Goal: Task Accomplishment & Management: Manage account settings

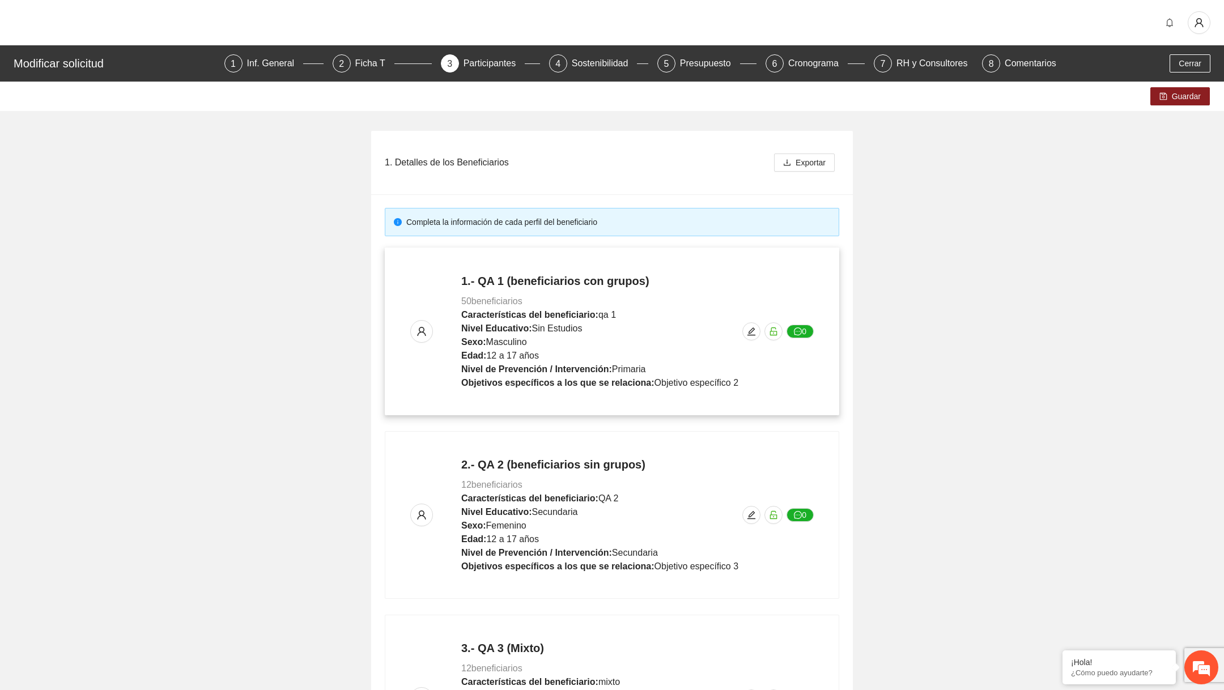
click at [762, 334] on div "1.- QA 1 (beneficiarios con grupos) 50 beneficiarios Características del benefi…" at bounding box center [612, 331] width 404 height 117
click at [747, 327] on icon "edit" at bounding box center [751, 331] width 9 height 9
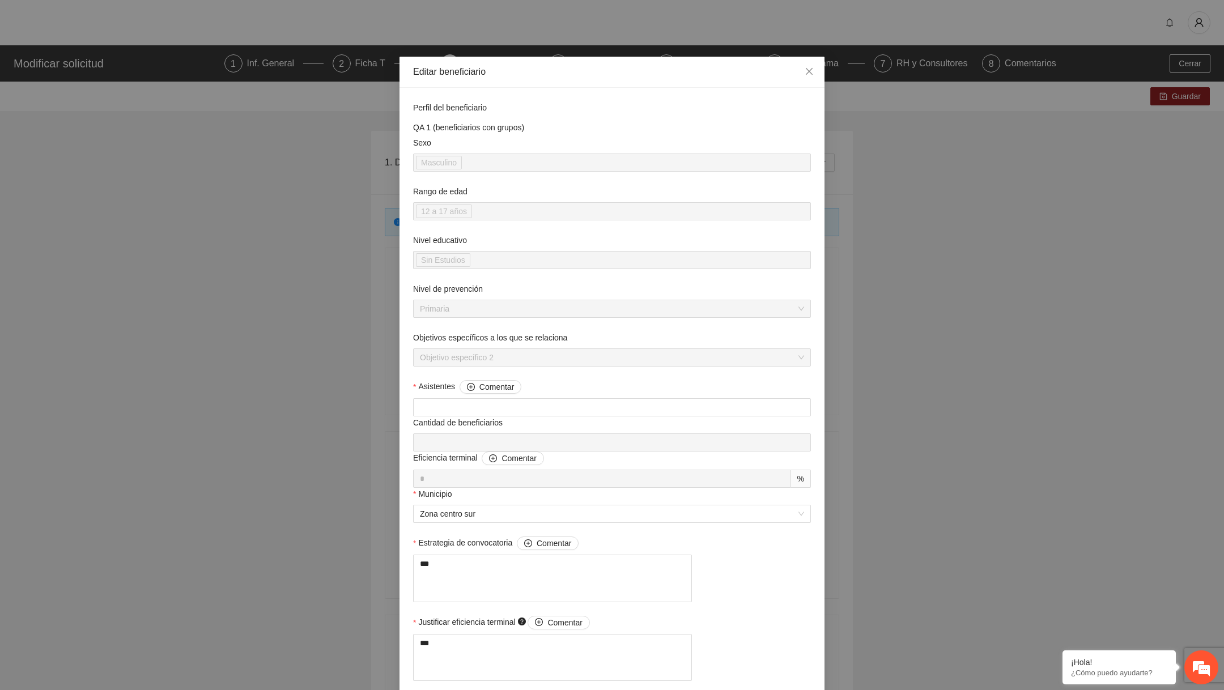
scroll to position [588, 0]
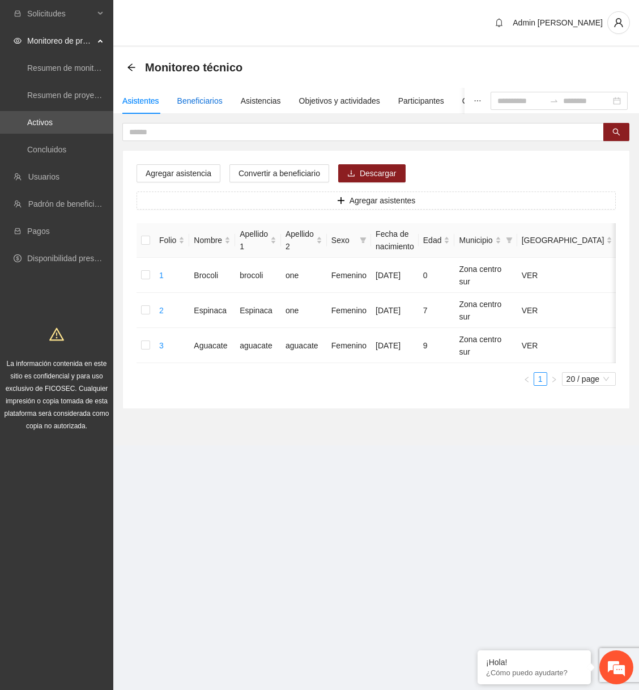
click at [218, 103] on div "Beneficiarios" at bounding box center [199, 101] width 45 height 12
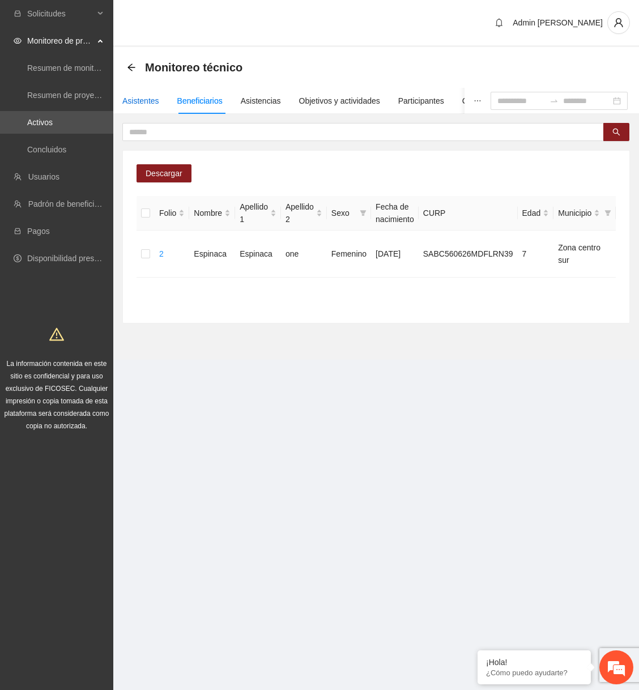
click at [146, 95] on div "Asistentes" at bounding box center [140, 101] width 37 height 12
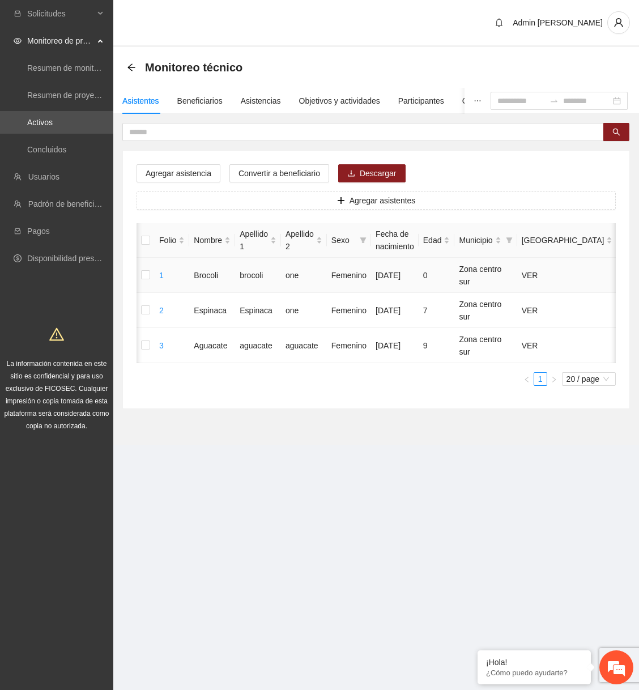
scroll to position [0, 114]
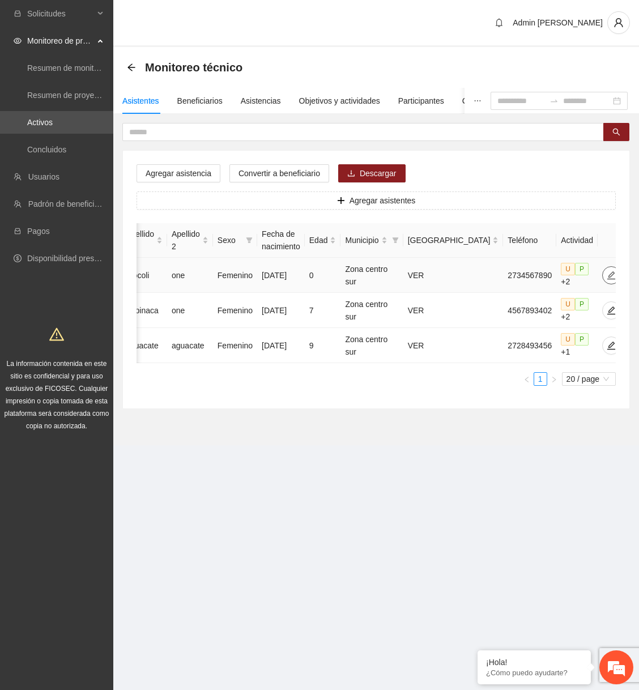
click at [602, 279] on button "button" at bounding box center [611, 275] width 18 height 18
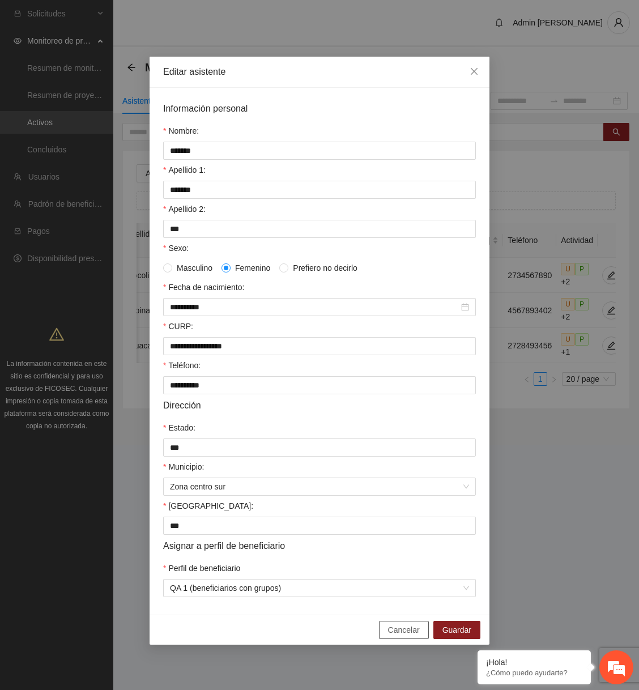
click at [387, 635] on button "Cancelar" at bounding box center [404, 630] width 50 height 18
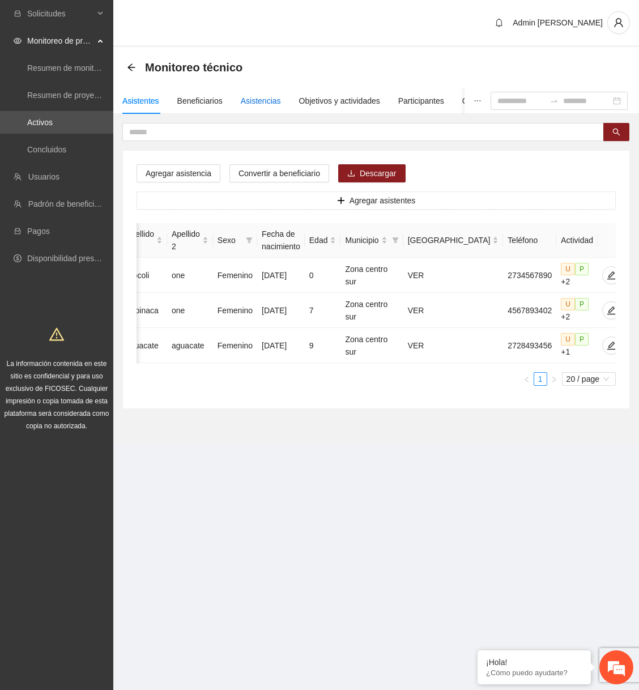
click at [260, 104] on div "Asistencias" at bounding box center [261, 101] width 40 height 12
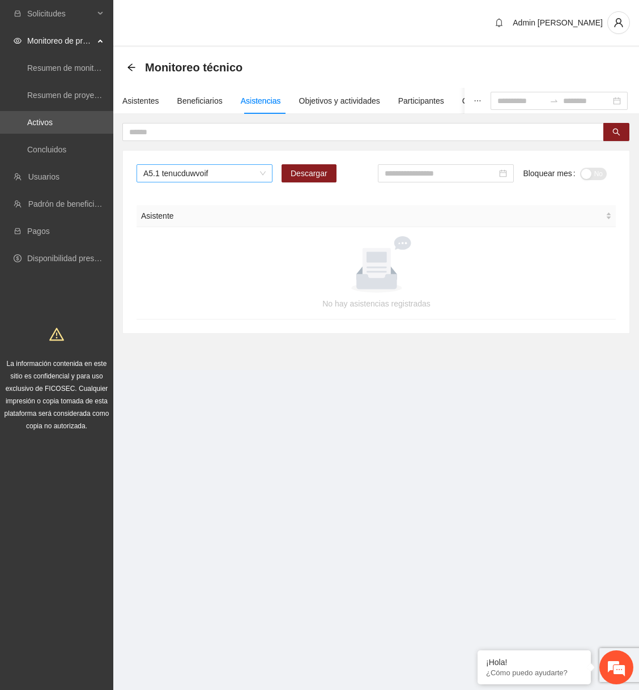
click at [211, 179] on span "A5.1 tenucduwvoif" at bounding box center [204, 173] width 122 height 17
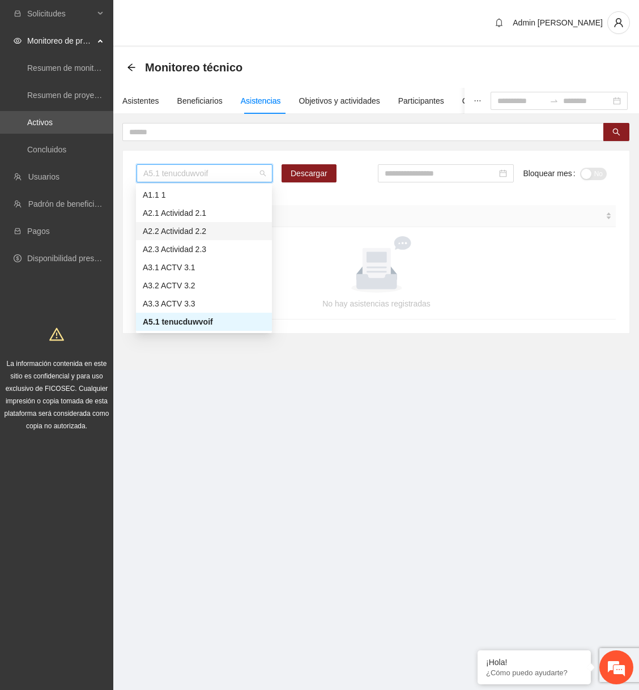
click at [201, 231] on div "A2.2 Actividad 2.2" at bounding box center [204, 231] width 122 height 12
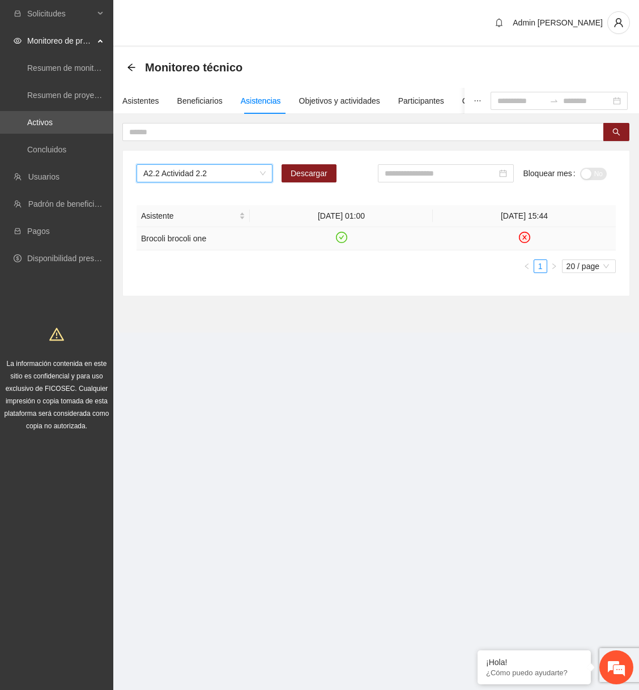
click at [528, 235] on icon "close-circle" at bounding box center [525, 238] width 10 height 10
click at [205, 105] on div "Beneficiarios" at bounding box center [199, 101] width 45 height 12
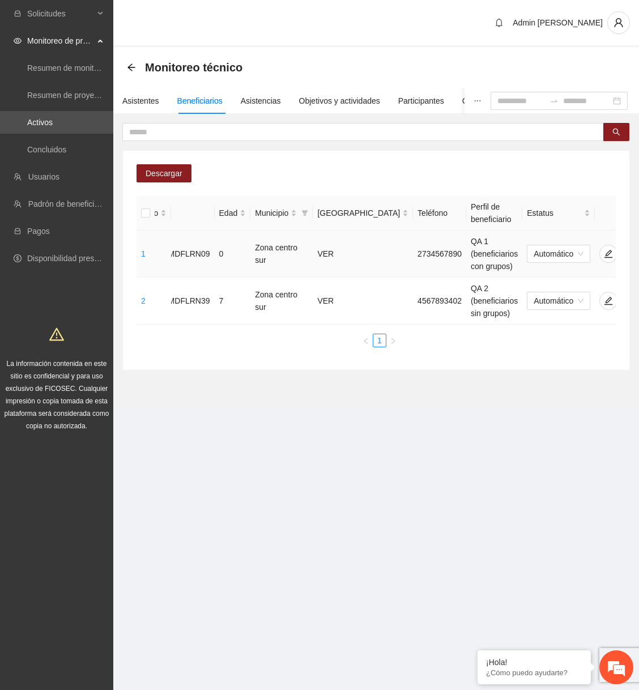
scroll to position [0, 332]
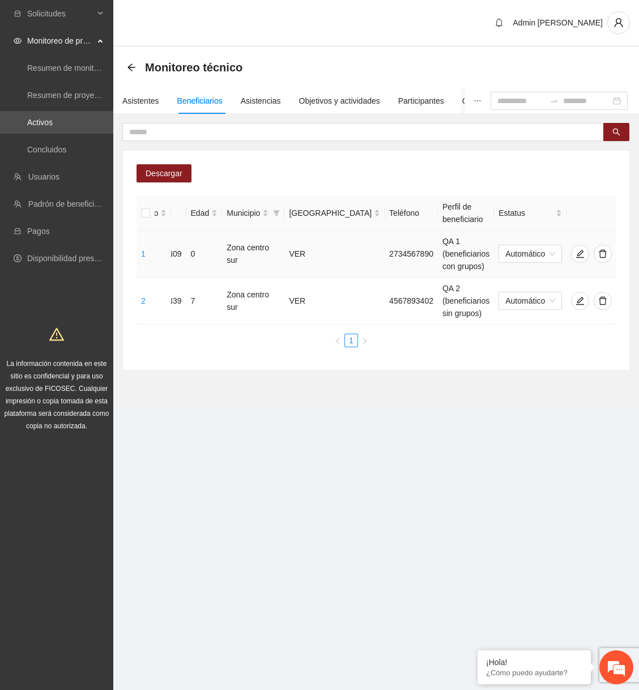
click at [626, 253] on icon "eye" at bounding box center [630, 254] width 9 height 7
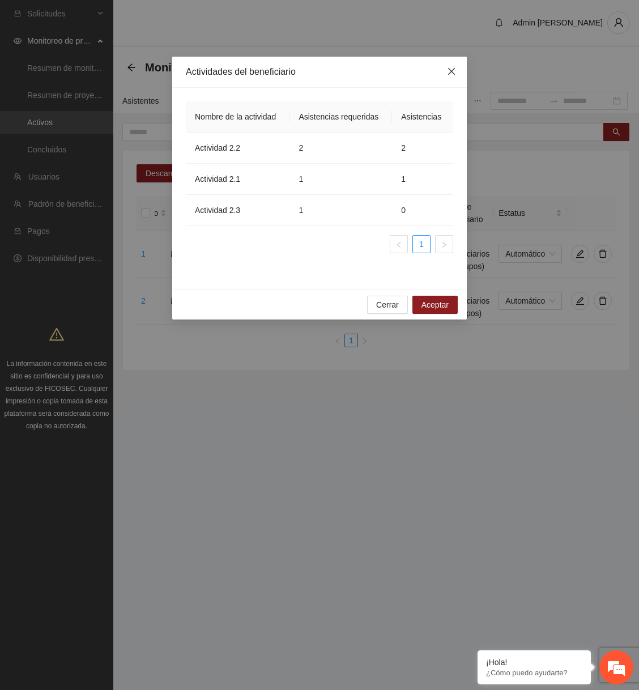
click at [449, 74] on icon "close" at bounding box center [451, 71] width 7 height 7
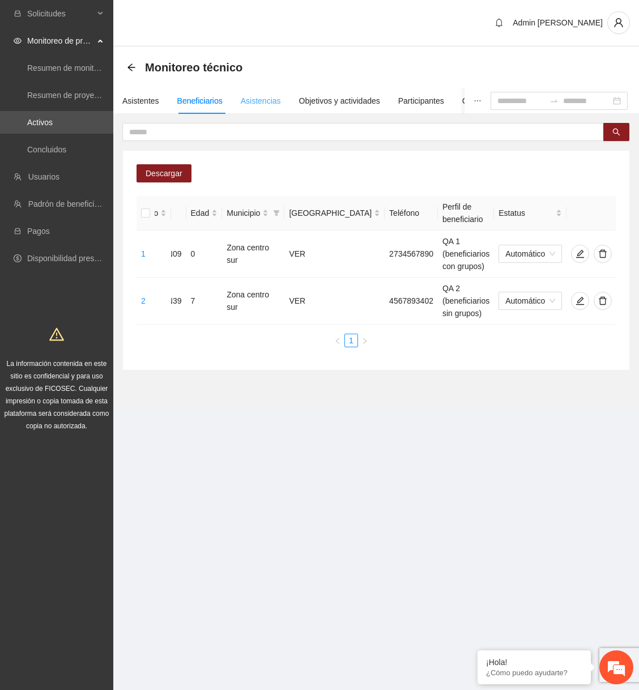
click at [271, 107] on div "Asistencias" at bounding box center [261, 101] width 40 height 26
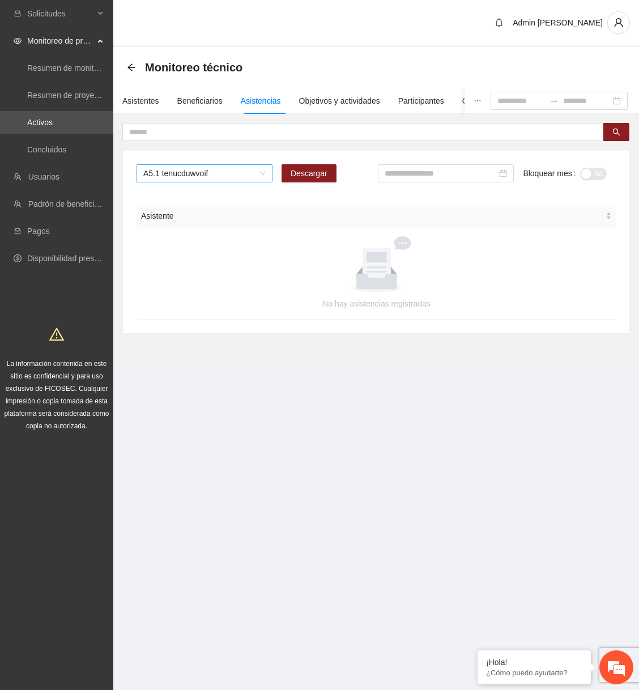
click at [220, 177] on span "A5.1 tenucduwvoif" at bounding box center [204, 173] width 122 height 17
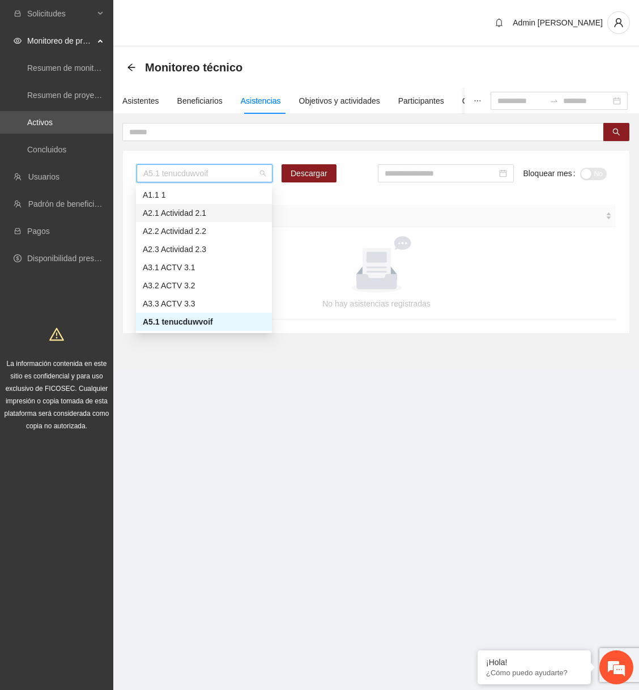
click at [206, 216] on div "A2.1 Actividad 2.1" at bounding box center [204, 213] width 122 height 12
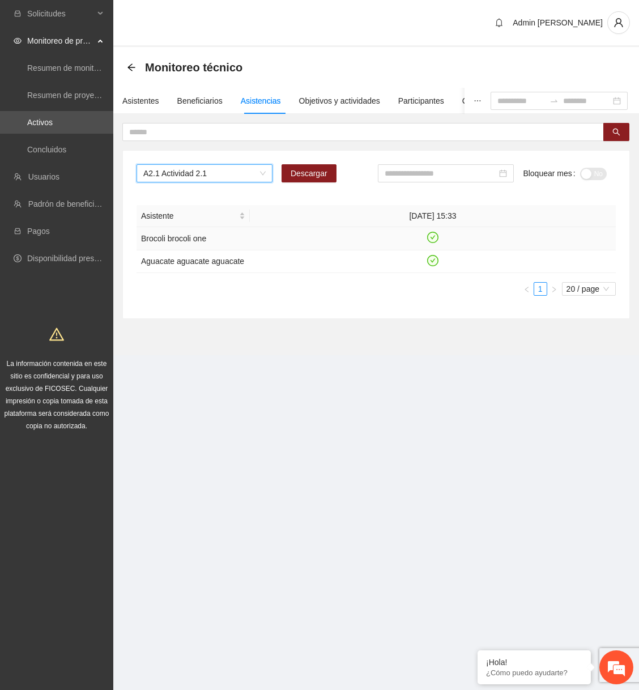
click at [432, 239] on icon "check-circle" at bounding box center [433, 238] width 10 height 10
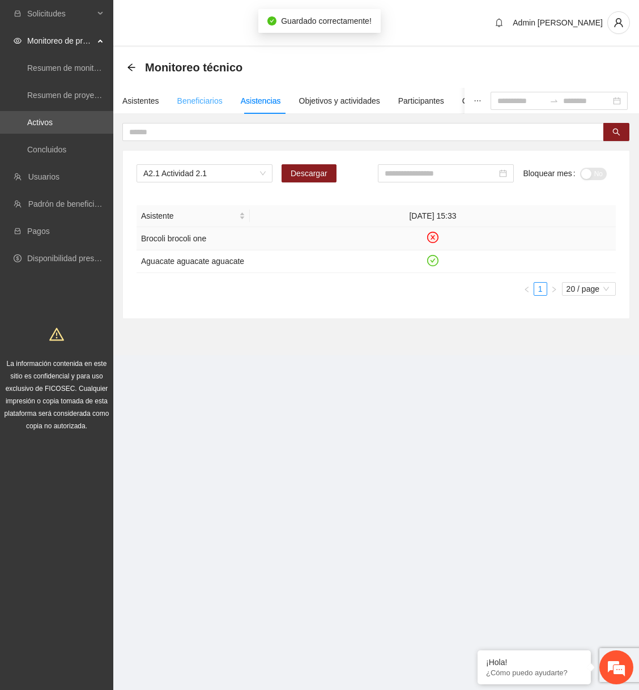
click at [208, 108] on div "Beneficiarios" at bounding box center [199, 101] width 45 height 26
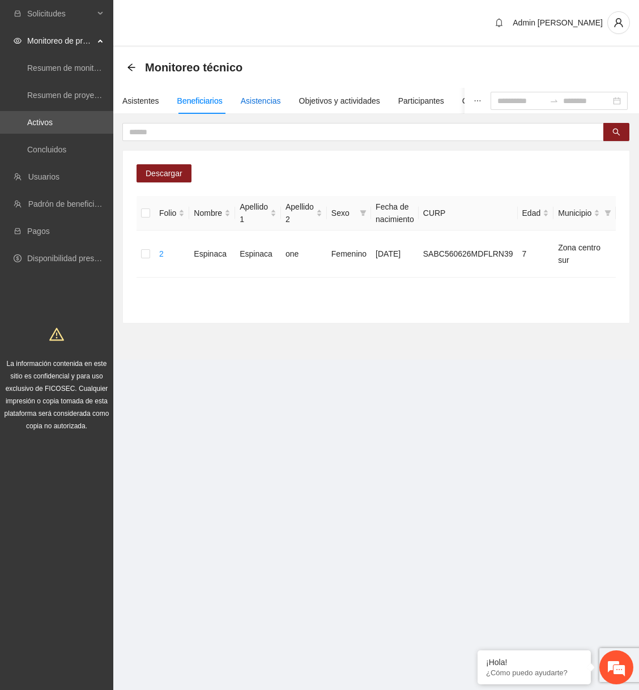
click at [254, 104] on div "Asistencias" at bounding box center [261, 101] width 40 height 12
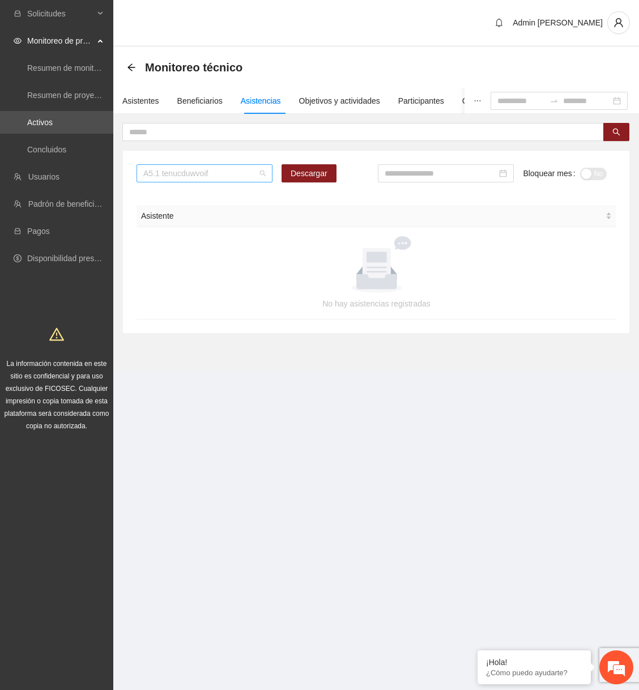
click at [230, 173] on span "A5.1 tenucduwvoif" at bounding box center [204, 173] width 122 height 17
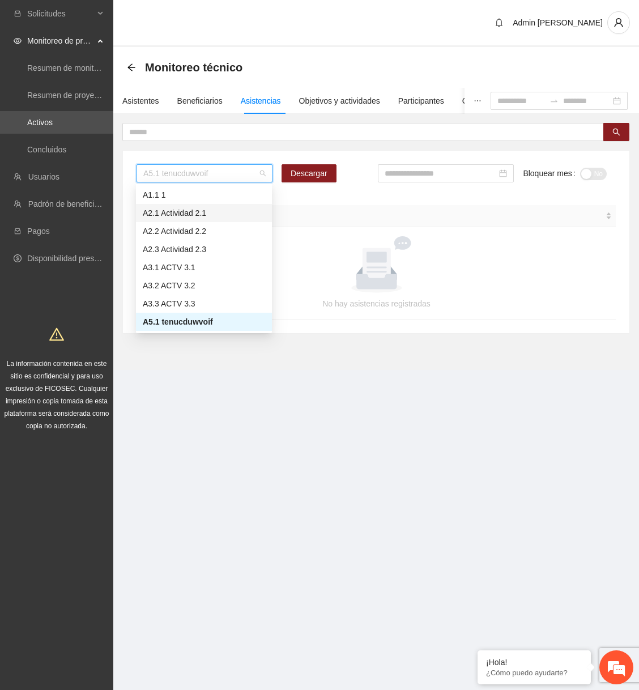
click at [206, 214] on div "A2.1 Actividad 2.1" at bounding box center [204, 213] width 122 height 12
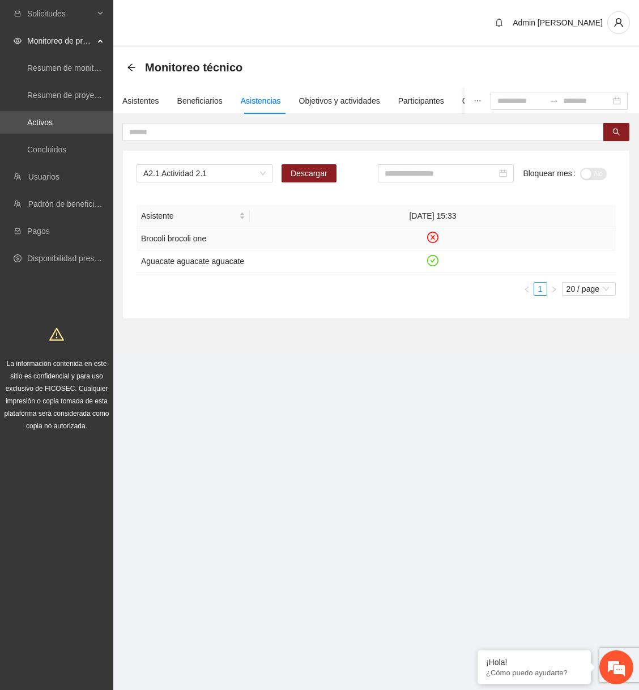
click at [434, 243] on td at bounding box center [433, 238] width 366 height 23
click at [434, 241] on icon "close-circle" at bounding box center [433, 238] width 10 height 10
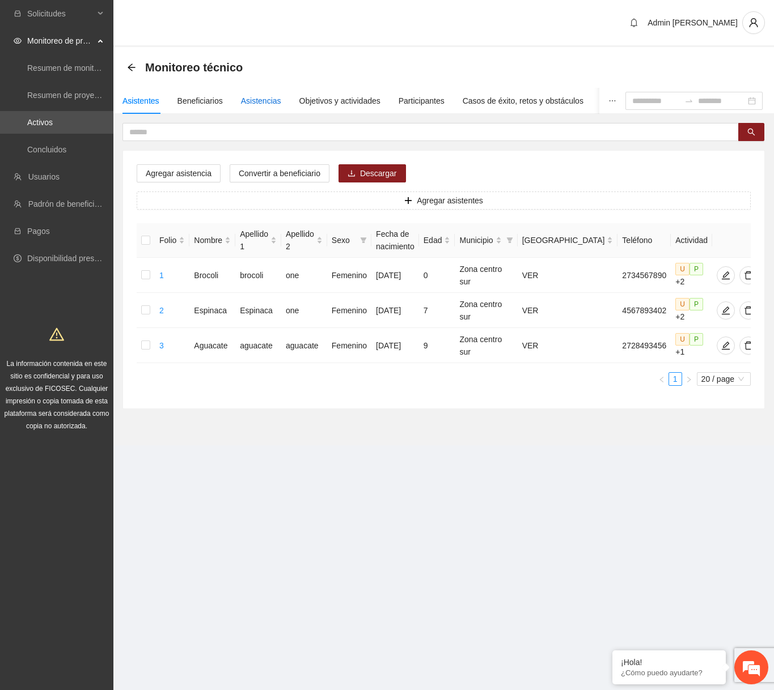
click at [271, 107] on div "Asistencias" at bounding box center [261, 101] width 40 height 12
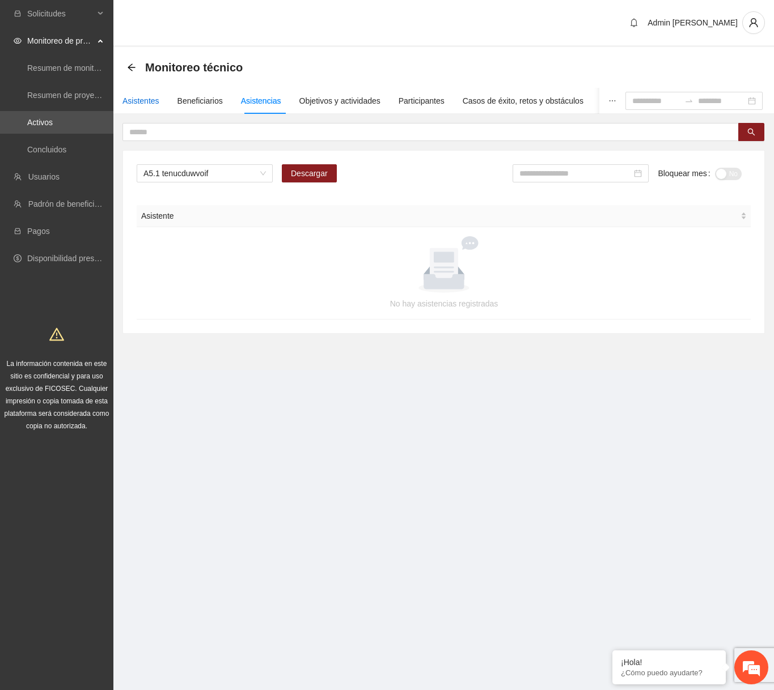
click at [137, 107] on div "Asistentes" at bounding box center [140, 101] width 37 height 12
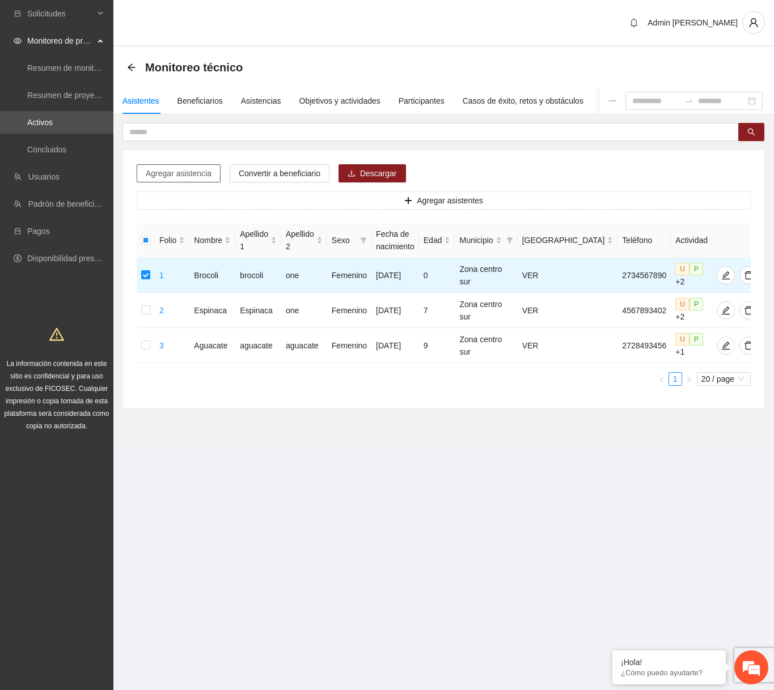
click at [202, 175] on span "Agregar asistencia" at bounding box center [179, 173] width 66 height 12
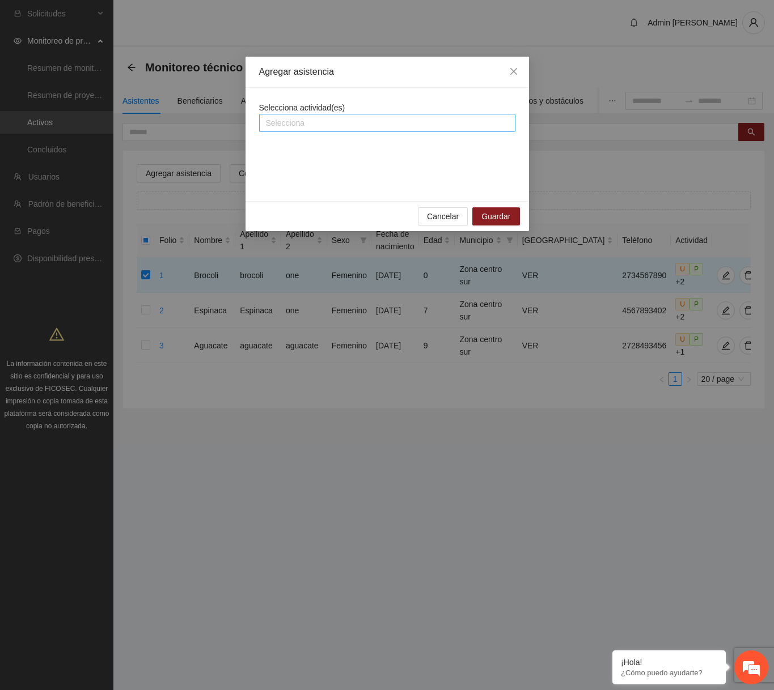
click at [336, 125] on div at bounding box center [387, 123] width 251 height 14
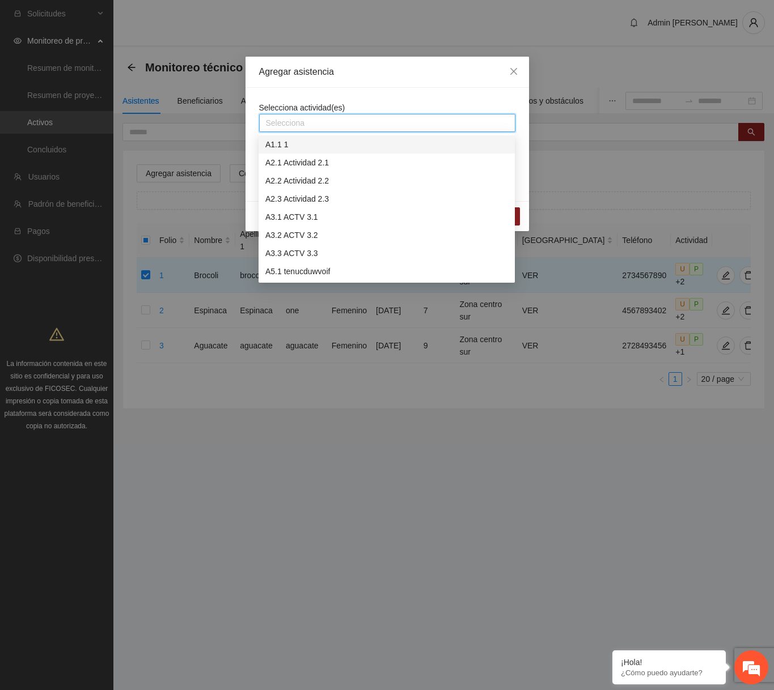
click at [354, 141] on div "A1.1 1" at bounding box center [386, 144] width 243 height 12
click at [358, 90] on div "Selecciona actividad(es) A1.1 1" at bounding box center [386, 144] width 283 height 113
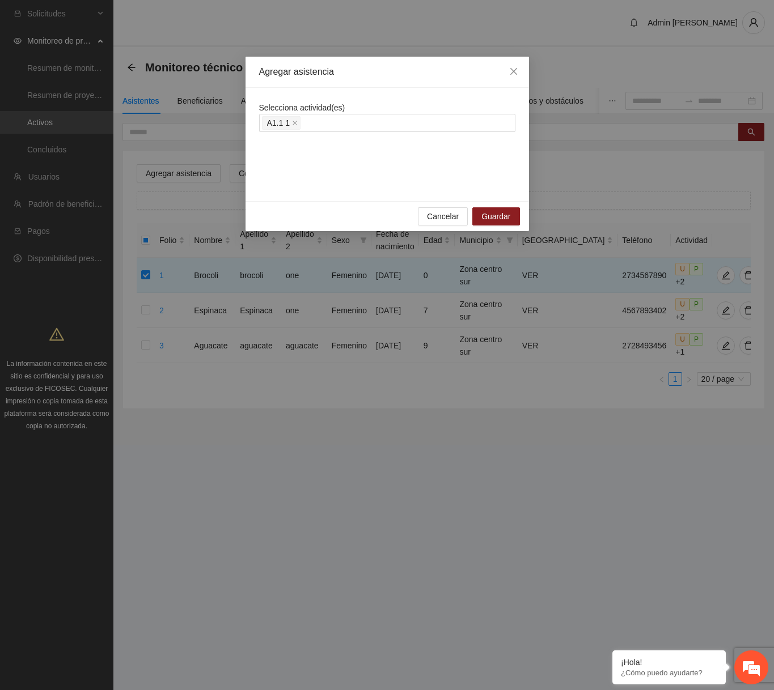
click at [441, 226] on div "Cancelar Guardar" at bounding box center [386, 216] width 283 height 30
click at [443, 210] on span "Cancelar" at bounding box center [443, 216] width 32 height 12
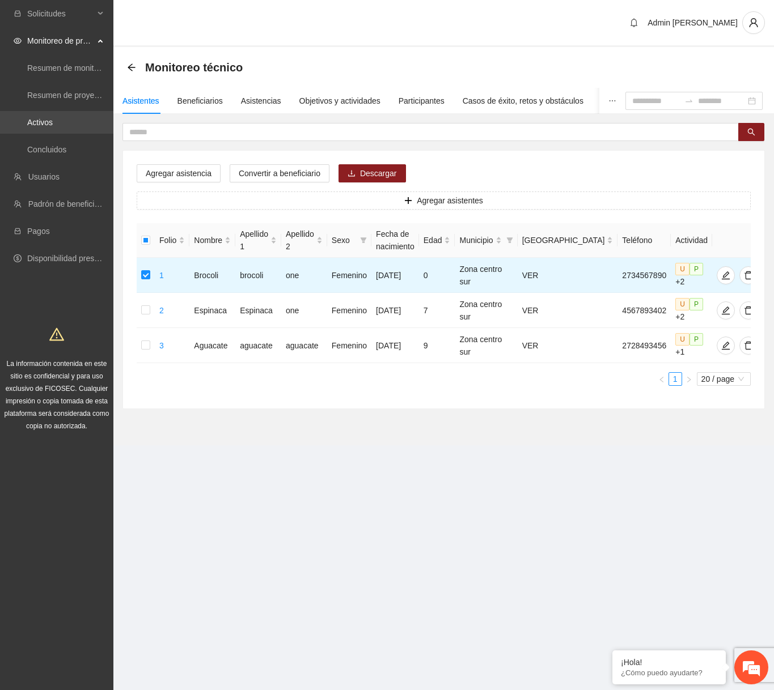
click at [53, 127] on link "Activos" at bounding box center [40, 122] width 26 height 9
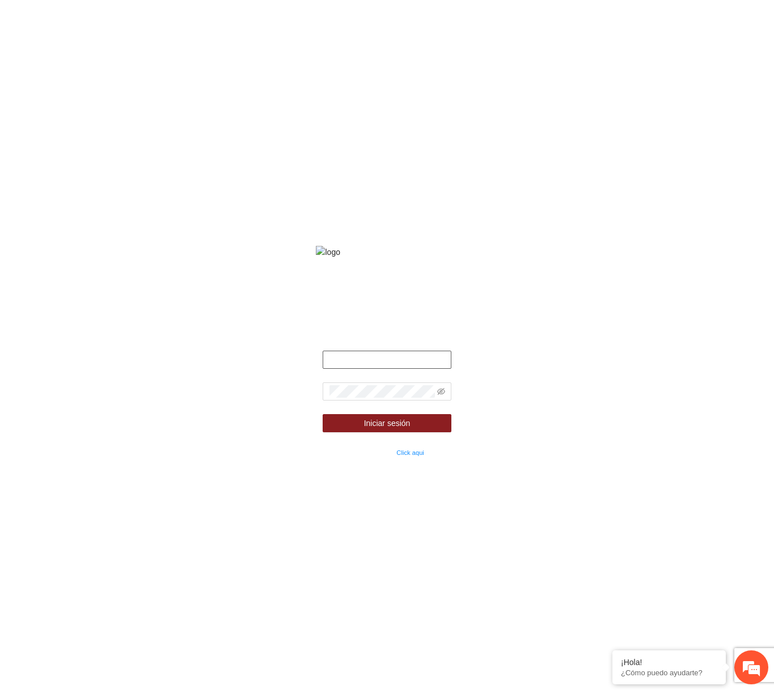
click at [406, 369] on input "text" at bounding box center [386, 360] width 129 height 18
type input "**********"
click at [441, 396] on icon "eye-invisible" at bounding box center [441, 392] width 8 height 8
click at [322, 414] on button "Iniciar sesión" at bounding box center [386, 423] width 129 height 18
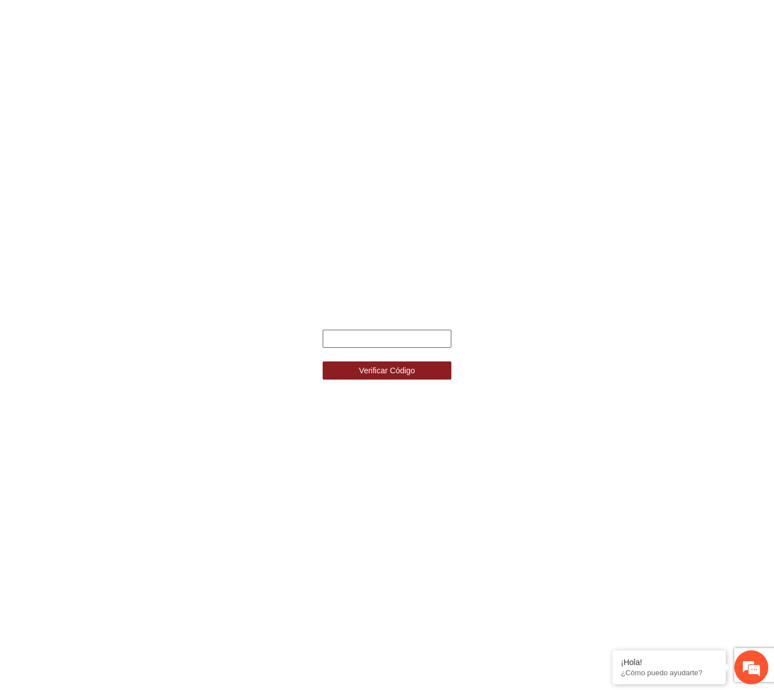
click at [407, 336] on input "text" at bounding box center [386, 339] width 129 height 18
type input "******"
click at [322, 362] on button "Verificar Código" at bounding box center [386, 371] width 129 height 18
